Goal: Book appointment/travel/reservation

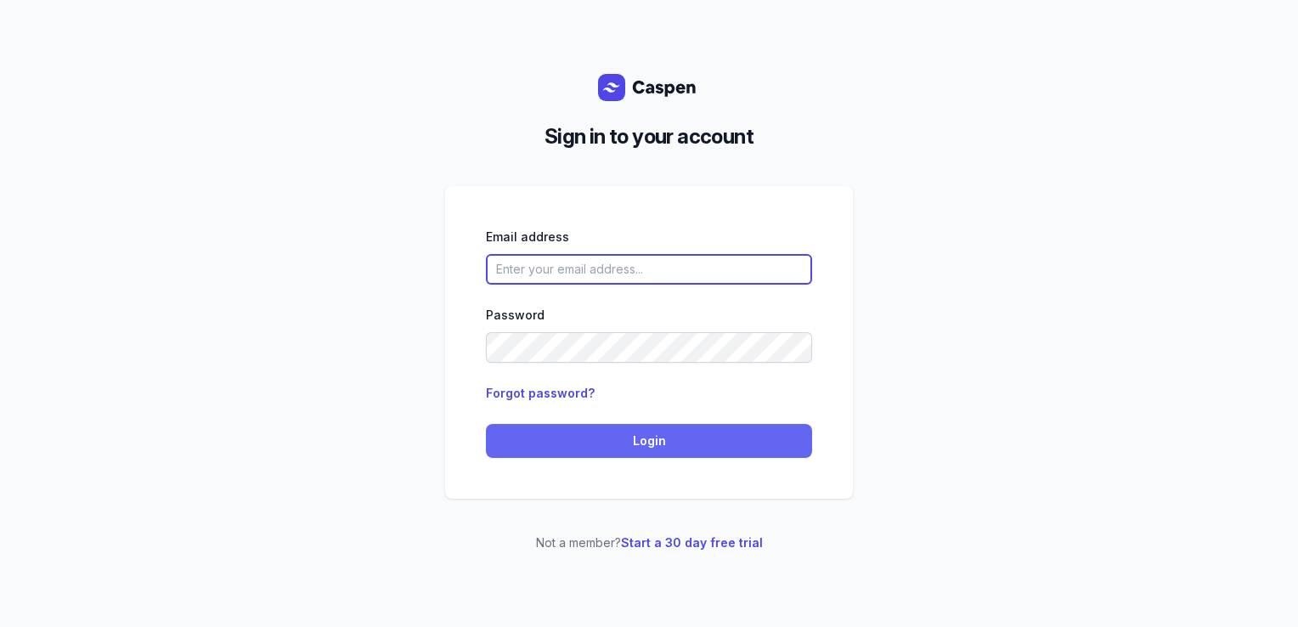
type input "courtney@courtneymaccounselling.com.au"
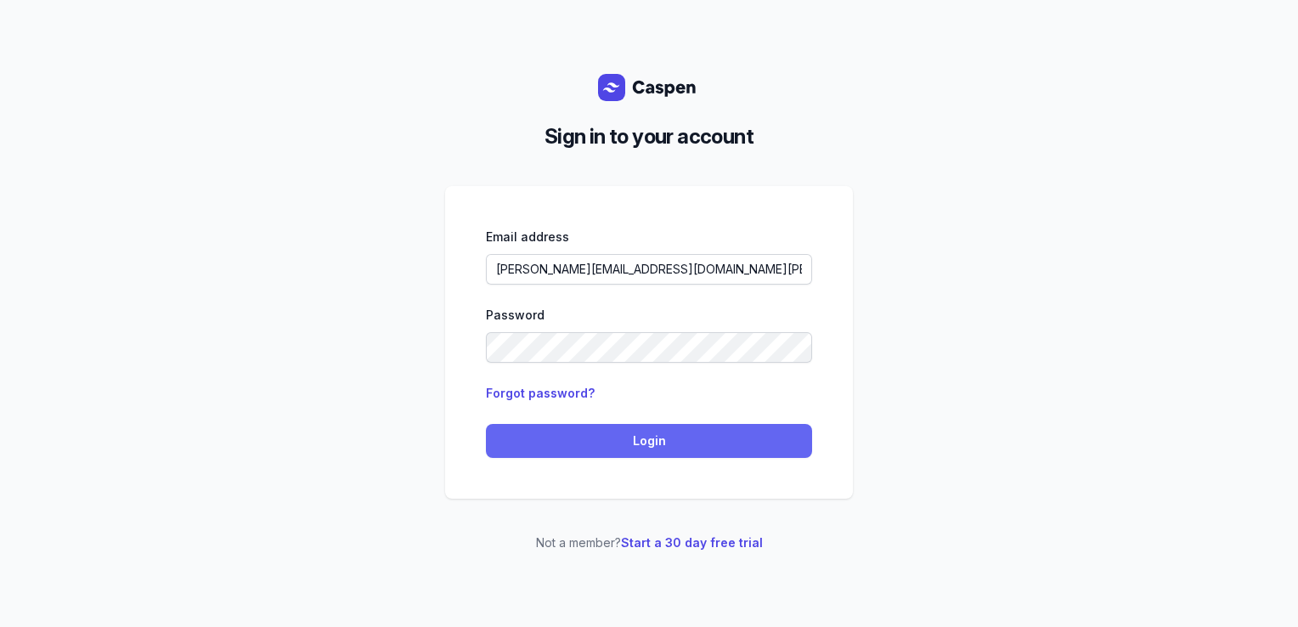
click at [543, 443] on span "Login" at bounding box center [649, 441] width 306 height 20
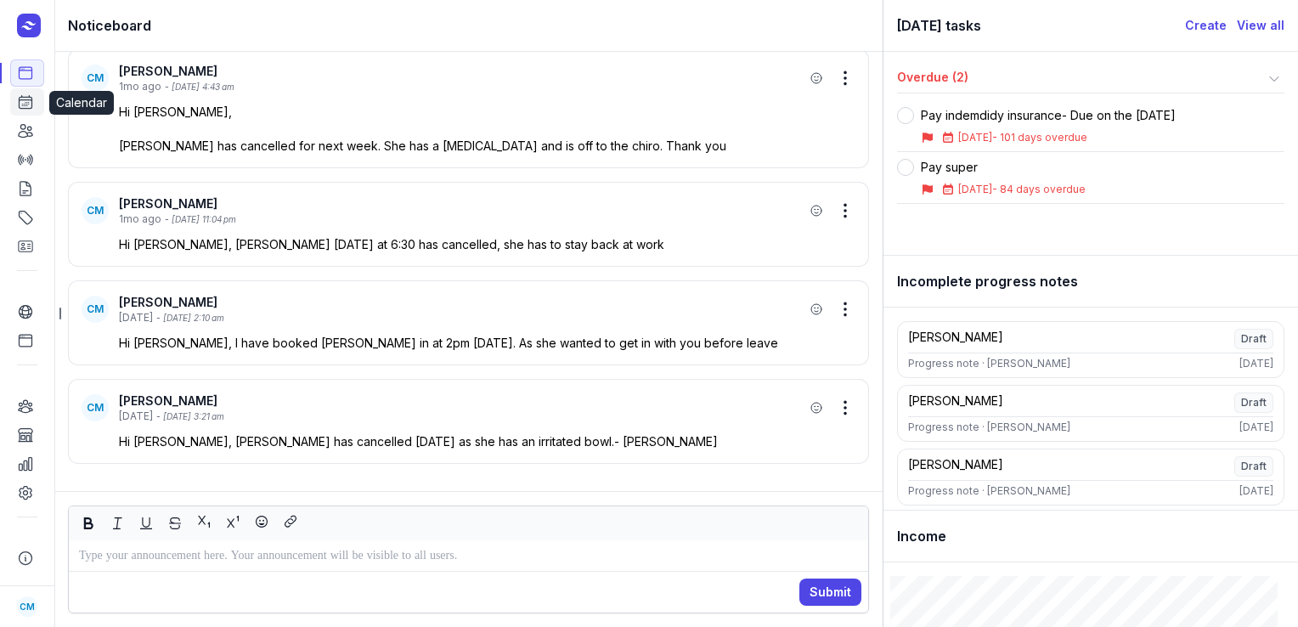
click at [15, 99] on link "Calendar" at bounding box center [27, 101] width 34 height 27
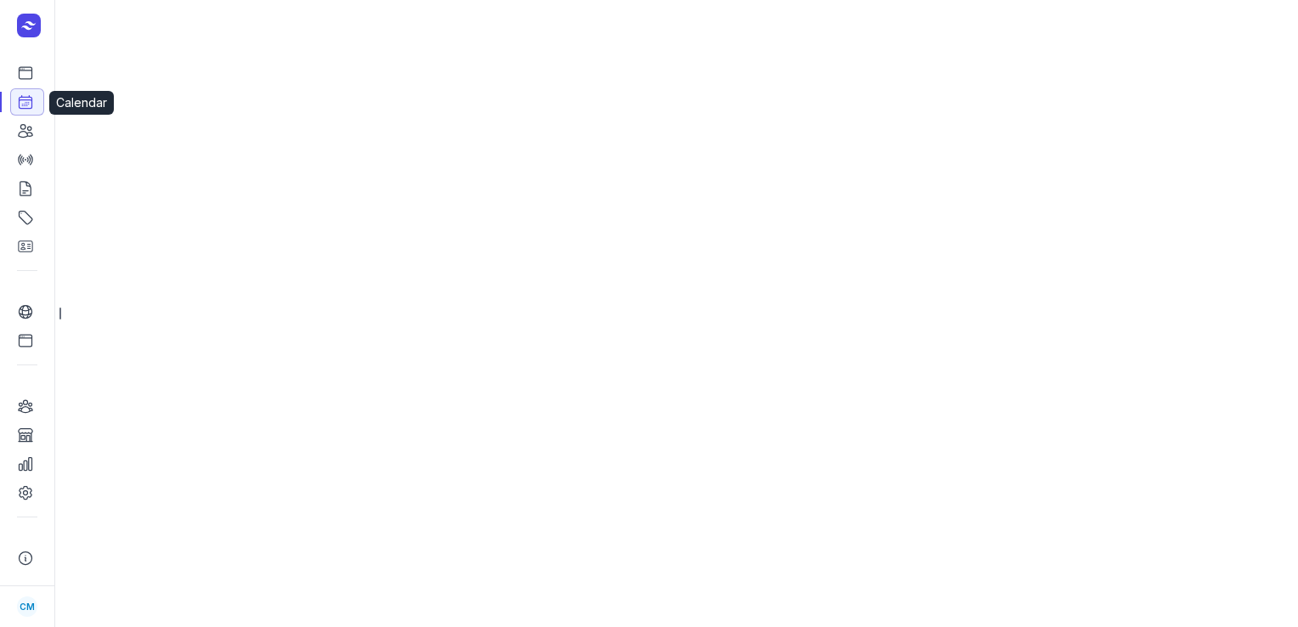
select select "week"
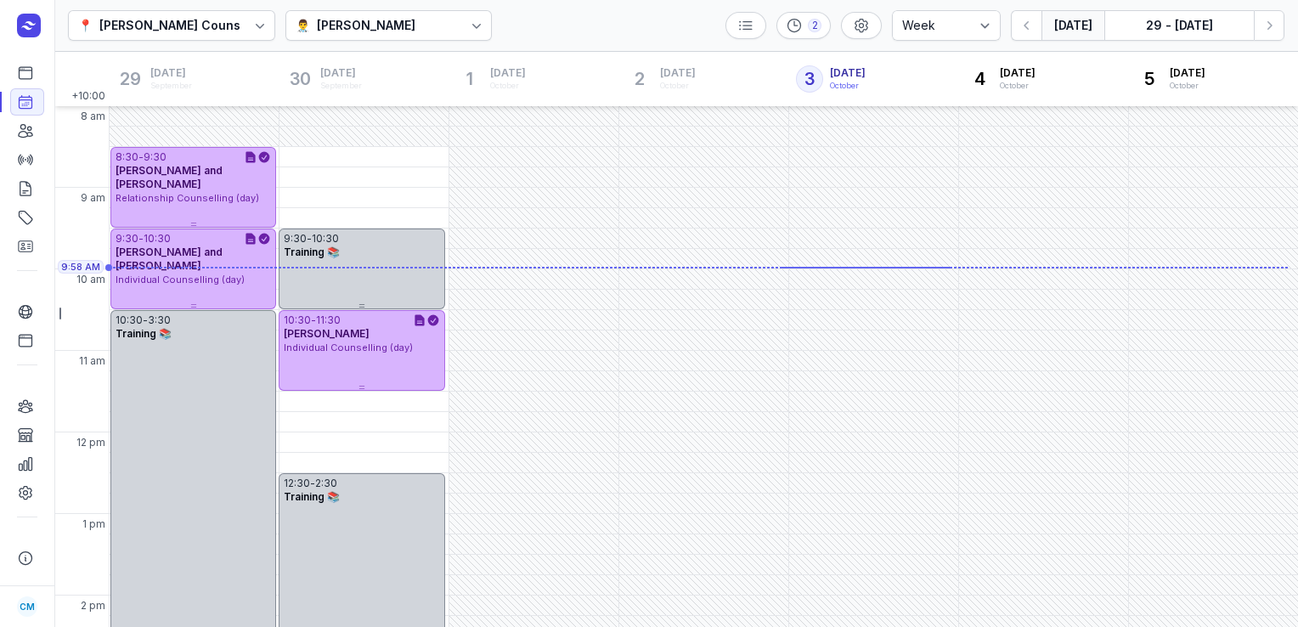
click at [374, 32] on div "[PERSON_NAME]" at bounding box center [366, 25] width 99 height 20
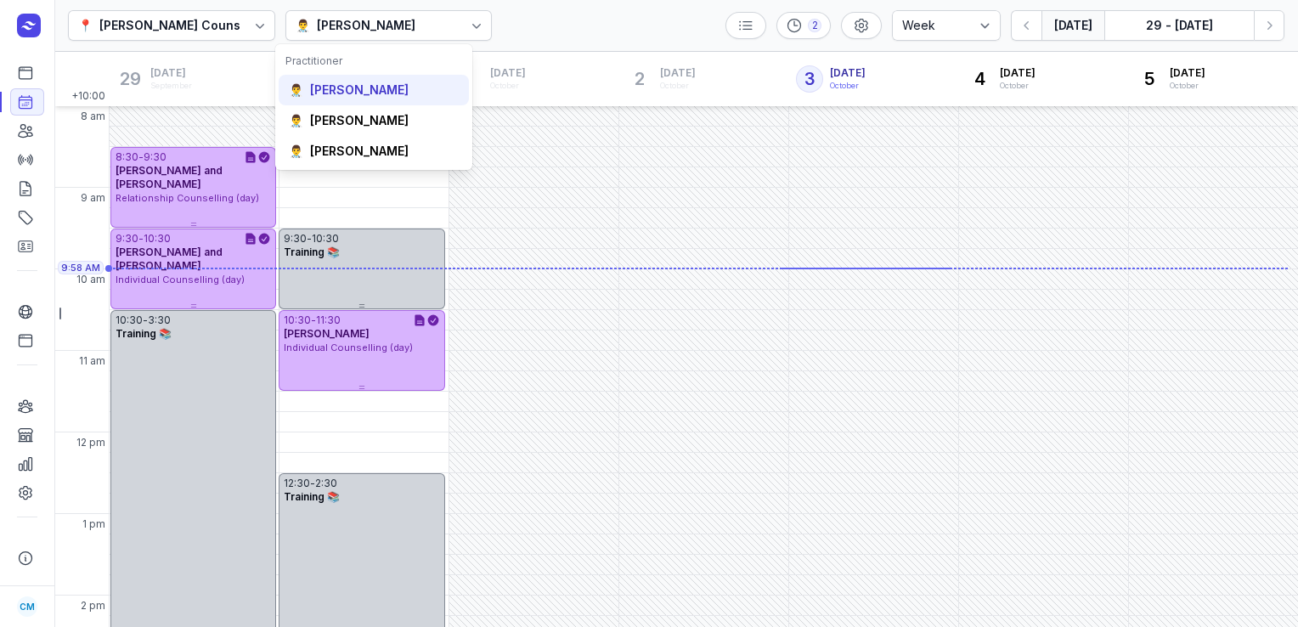
click at [351, 94] on div "[PERSON_NAME]" at bounding box center [359, 90] width 99 height 17
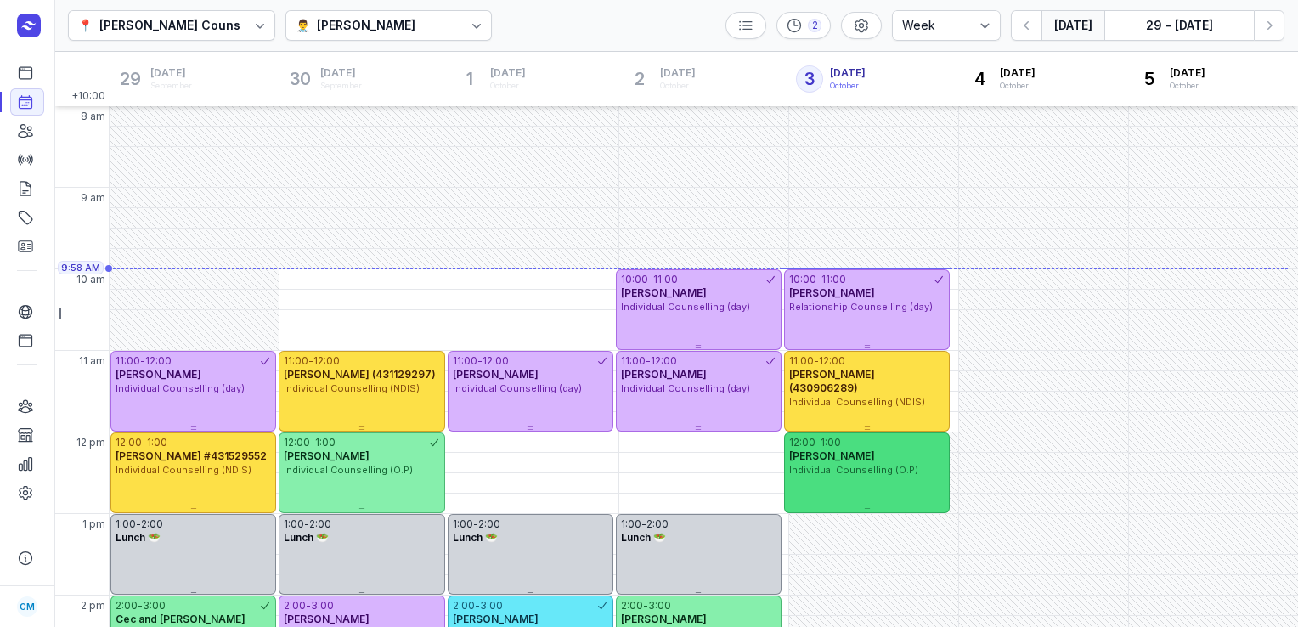
click at [869, 448] on div "12:00 - 1:00" at bounding box center [866, 443] width 155 height 14
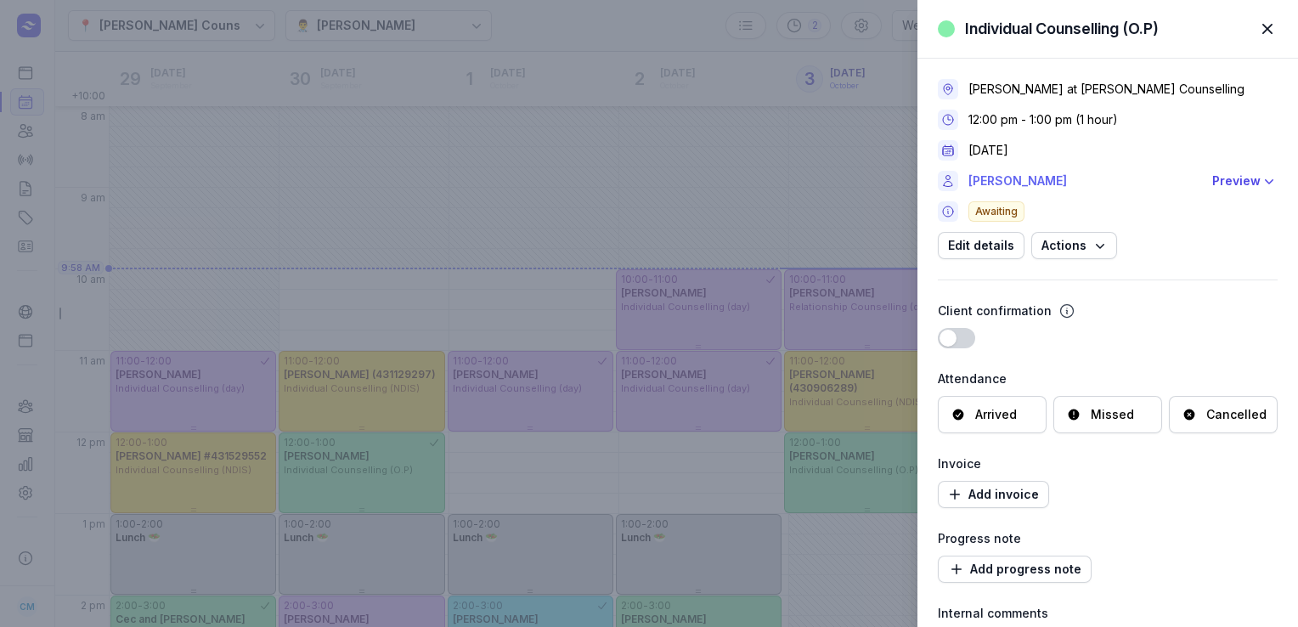
click at [1006, 183] on link "[PERSON_NAME]" at bounding box center [1085, 181] width 234 height 20
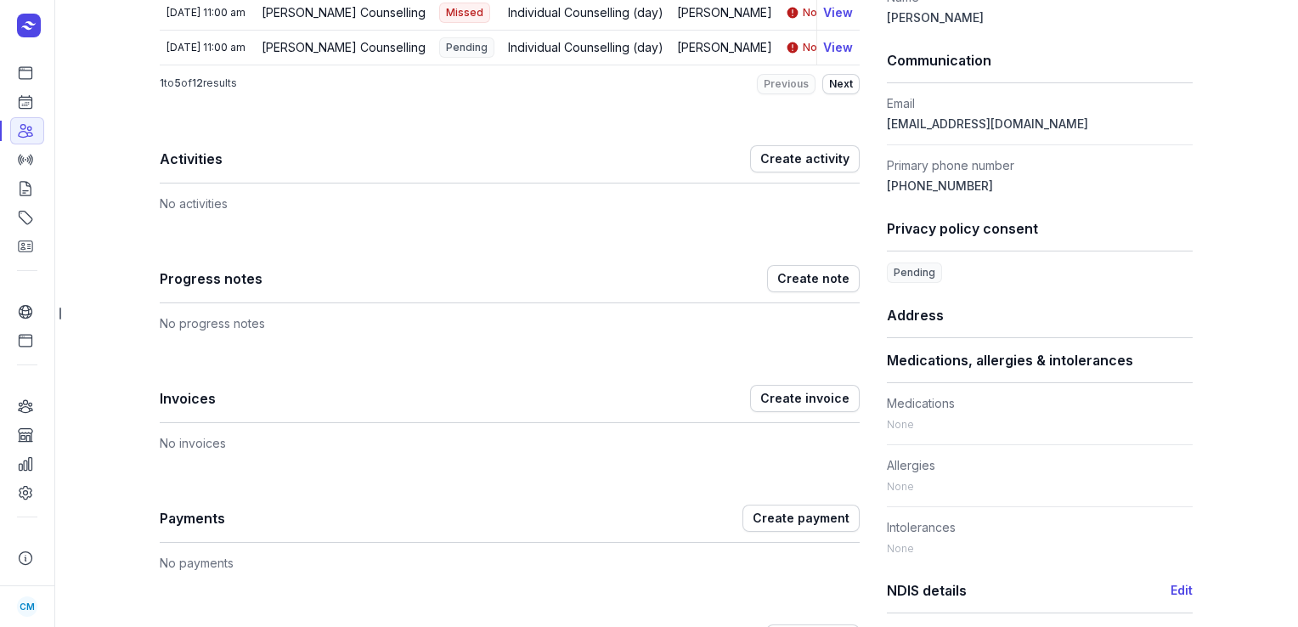
scroll to position [454, 0]
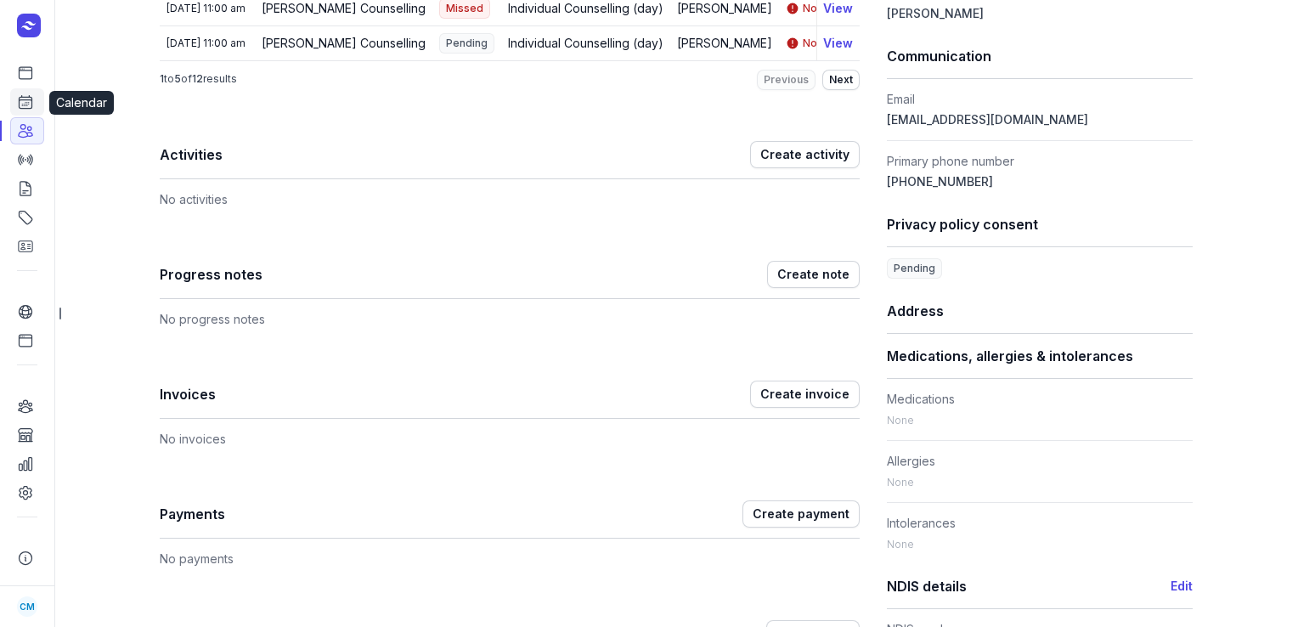
click at [16, 104] on link "Calendar" at bounding box center [27, 101] width 34 height 27
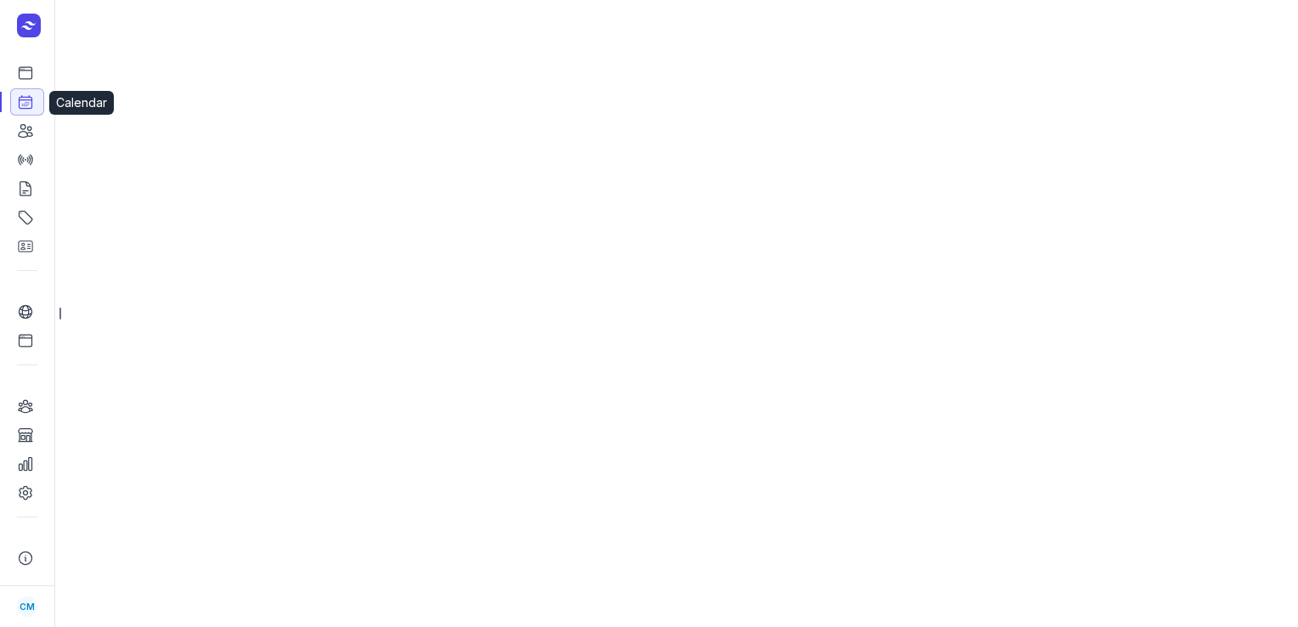
select select "week"
